Goal: Task Accomplishment & Management: Use online tool/utility

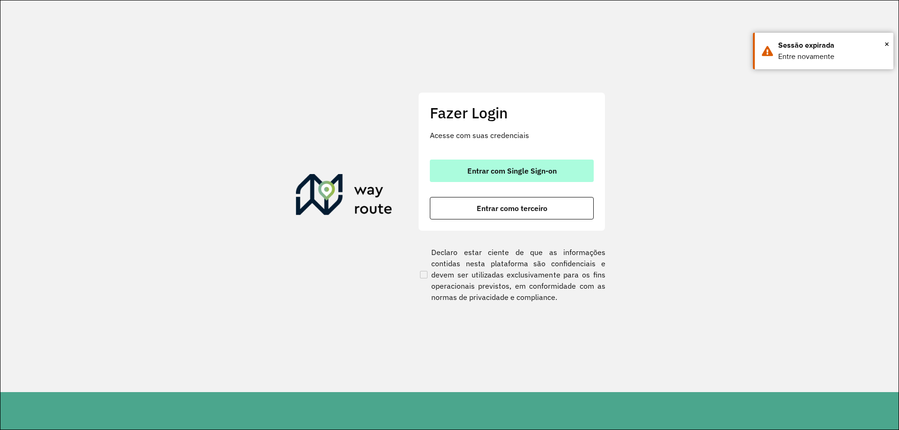
click at [497, 170] on span "Entrar com Single Sign-on" at bounding box center [511, 170] width 89 height 7
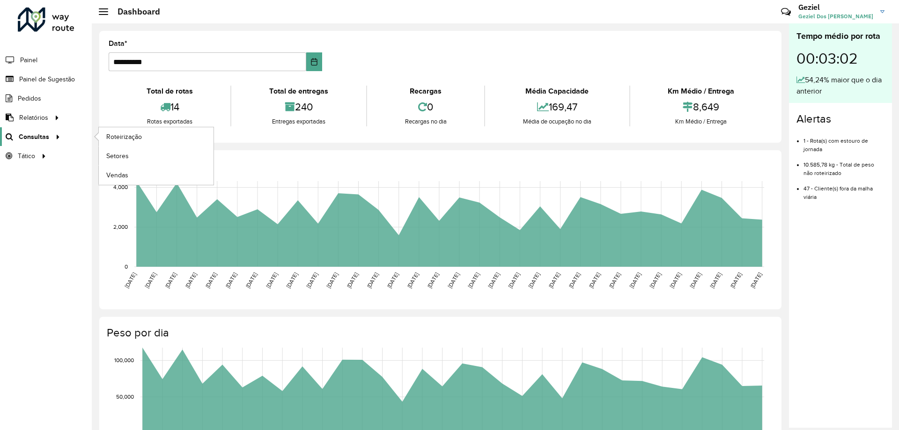
click at [32, 140] on span "Consultas" at bounding box center [34, 137] width 30 height 10
click at [126, 133] on span "Roteirização" at bounding box center [125, 137] width 38 height 10
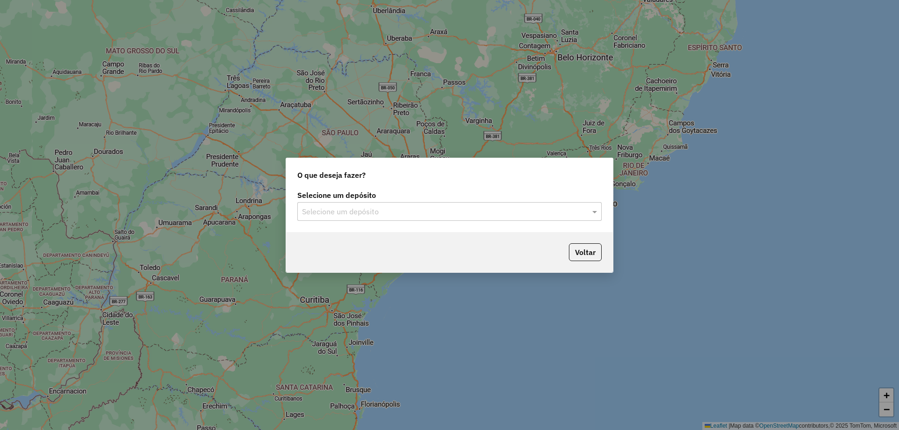
click at [340, 205] on div "Selecione um depósito" at bounding box center [449, 211] width 304 height 19
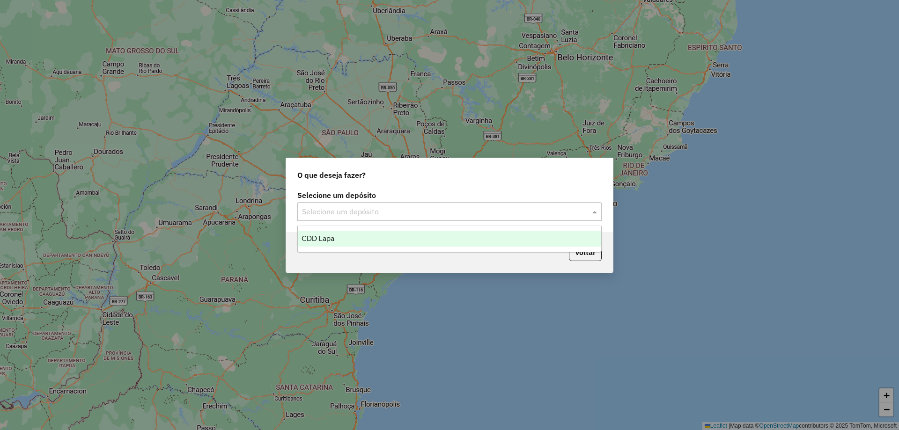
drag, startPoint x: 339, startPoint y: 238, endPoint x: 318, endPoint y: 135, distance: 105.1
click at [338, 238] on div "CDD Lapa" at bounding box center [449, 239] width 303 height 16
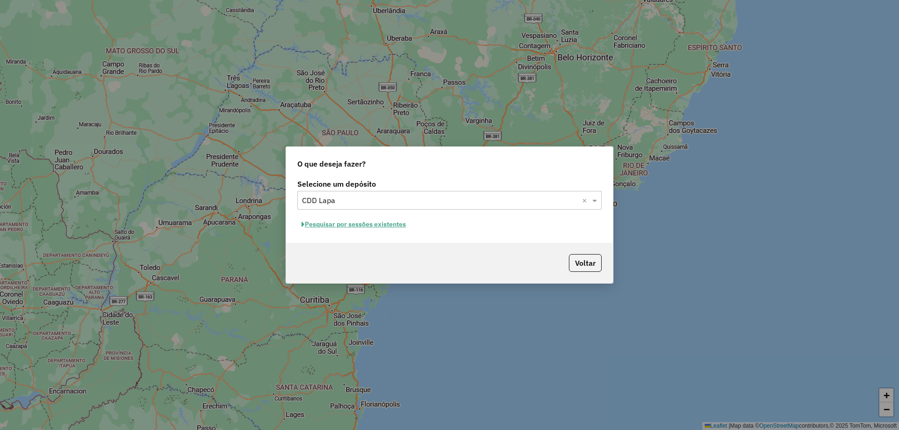
click at [364, 224] on button "Pesquisar por sessões existentes" at bounding box center [353, 224] width 113 height 15
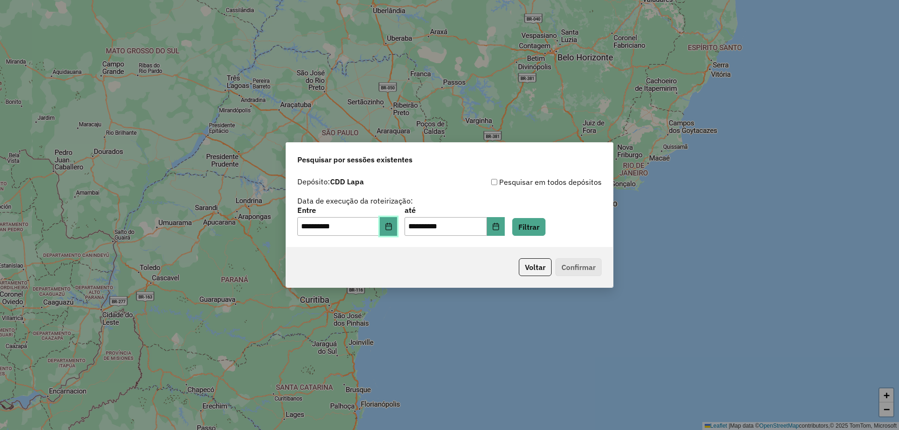
click at [392, 228] on icon "Choose Date" at bounding box center [388, 226] width 7 height 7
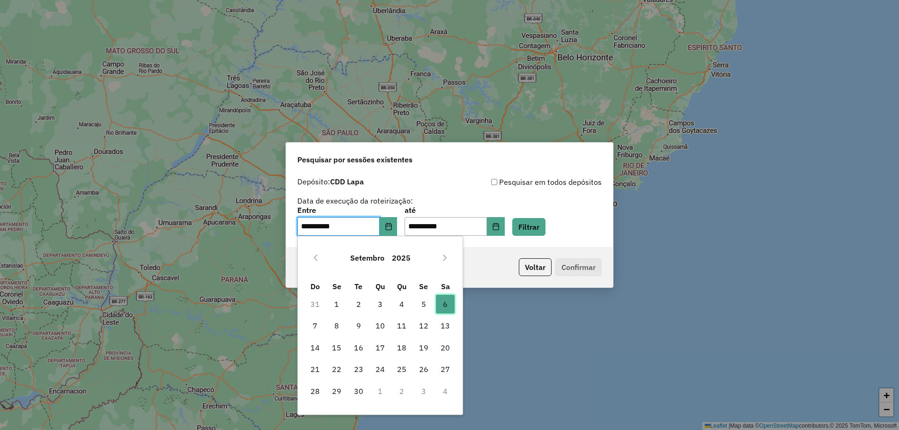
click at [448, 302] on span "6" at bounding box center [445, 304] width 19 height 19
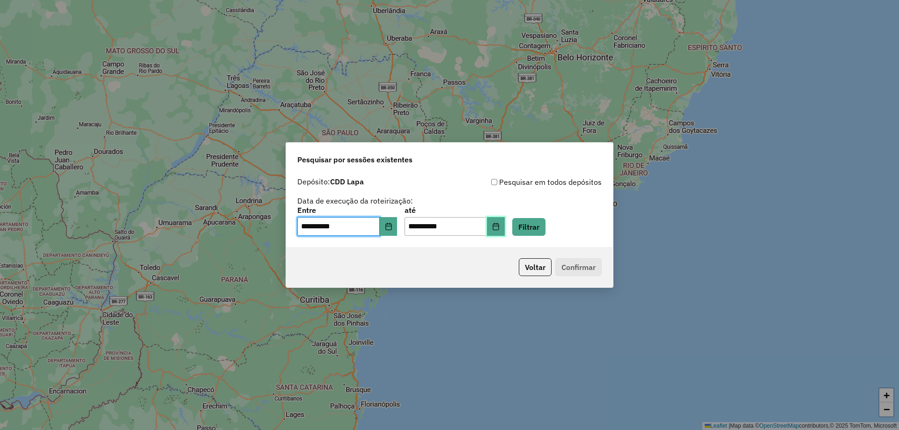
click at [500, 227] on icon "Choose Date" at bounding box center [495, 226] width 7 height 7
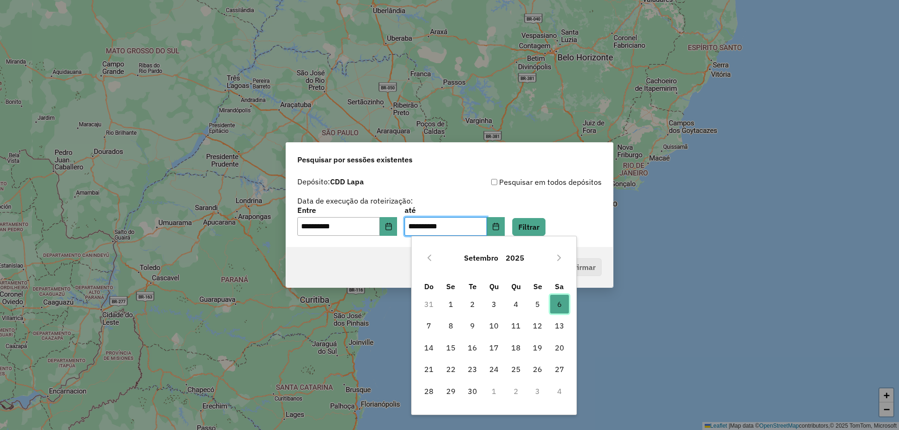
click at [555, 306] on span "6" at bounding box center [559, 304] width 19 height 19
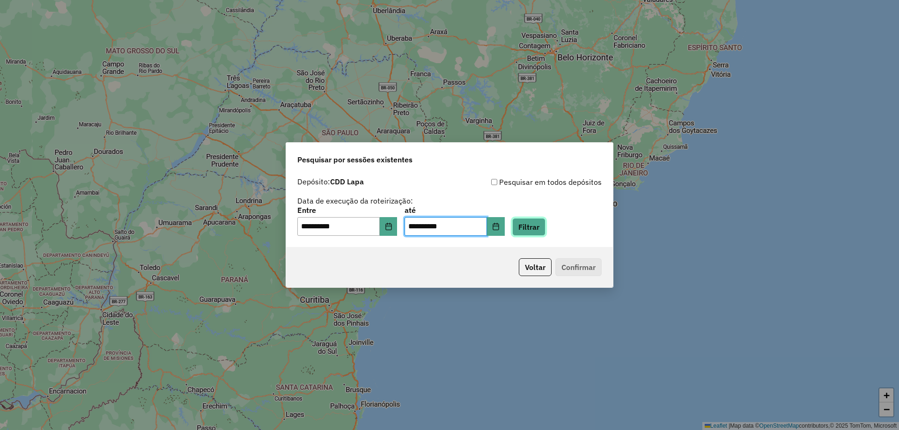
click at [544, 221] on button "Filtrar" at bounding box center [528, 227] width 33 height 18
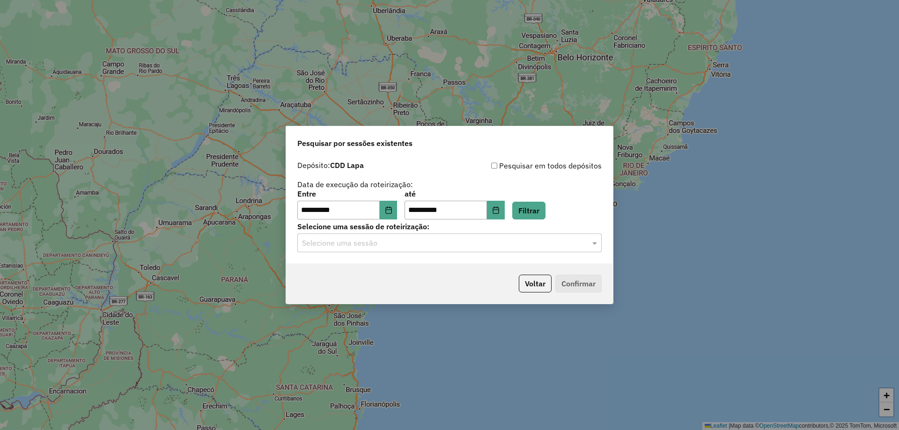
click at [408, 244] on input "text" at bounding box center [440, 243] width 276 height 11
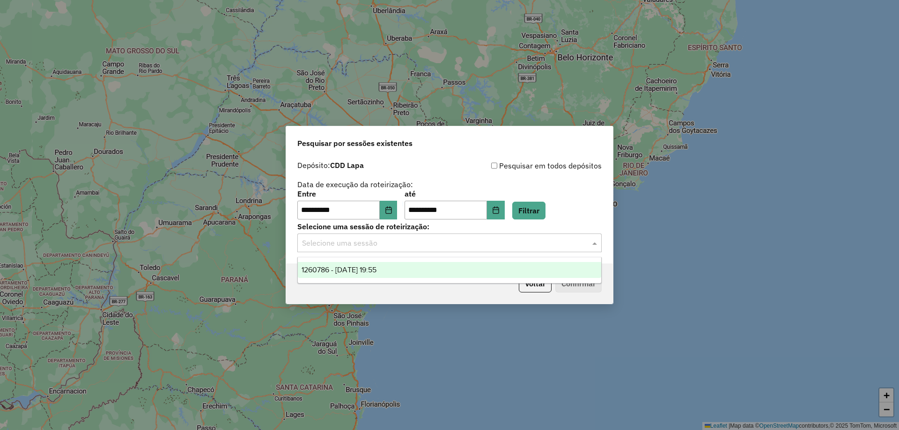
click at [369, 269] on span "1260786 - 06/09/2025 19:55" at bounding box center [339, 270] width 75 height 8
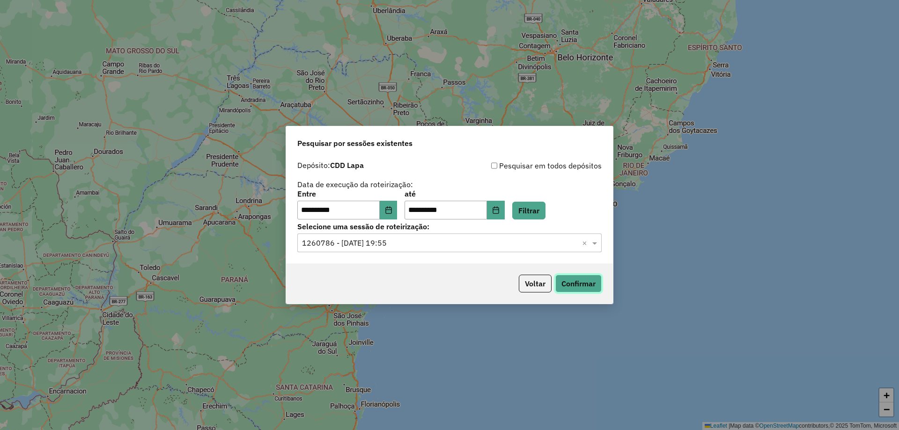
click at [595, 282] on button "Confirmar" at bounding box center [578, 284] width 46 height 18
